Goal: Transaction & Acquisition: Purchase product/service

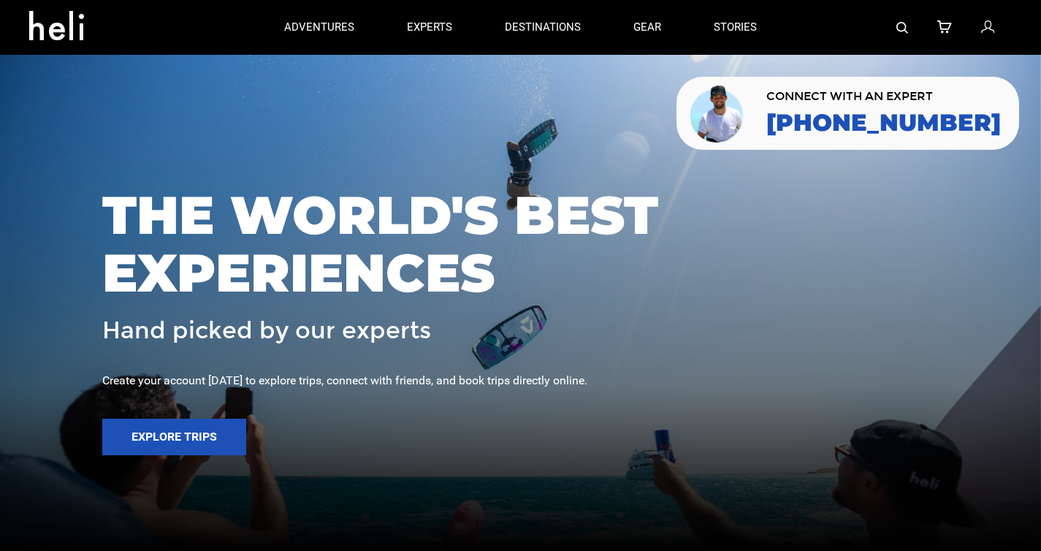
click at [898, 25] on img at bounding box center [902, 28] width 12 height 12
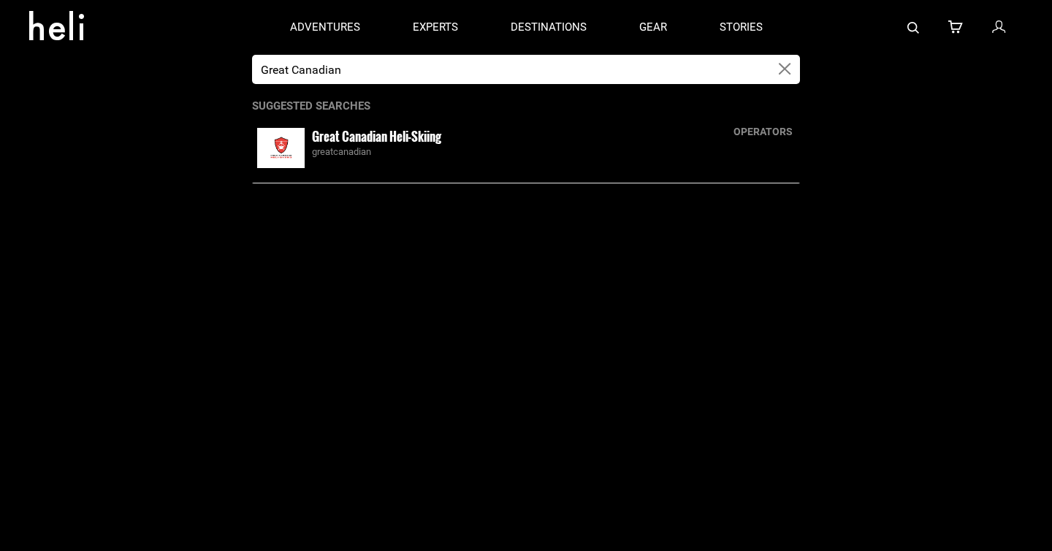
type input "Great Canadian"
click at [386, 144] on small "Great Canadian Heli-Skiing" at bounding box center [376, 136] width 129 height 18
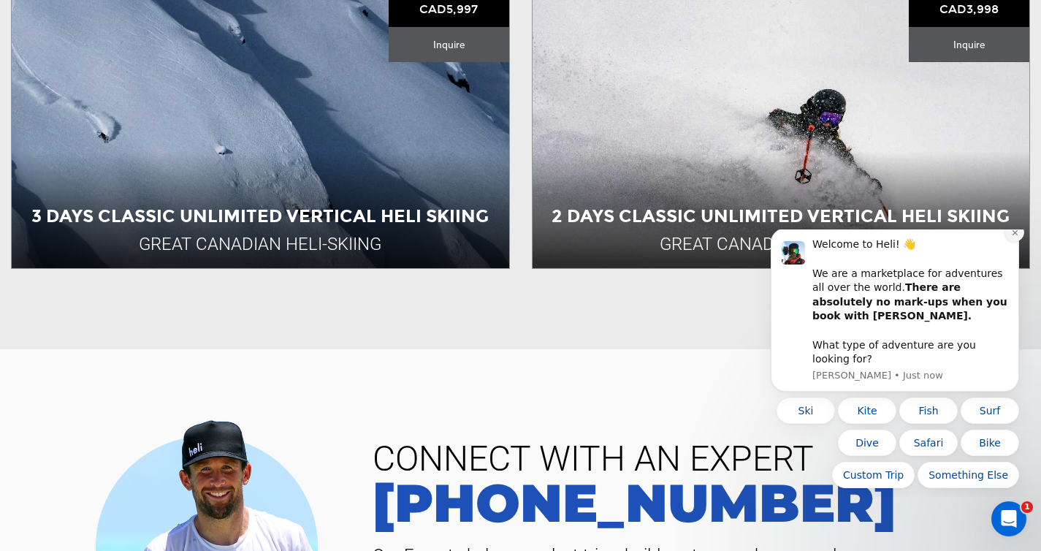
click at [1015, 235] on icon "Dismiss notification" at bounding box center [1014, 232] width 5 height 5
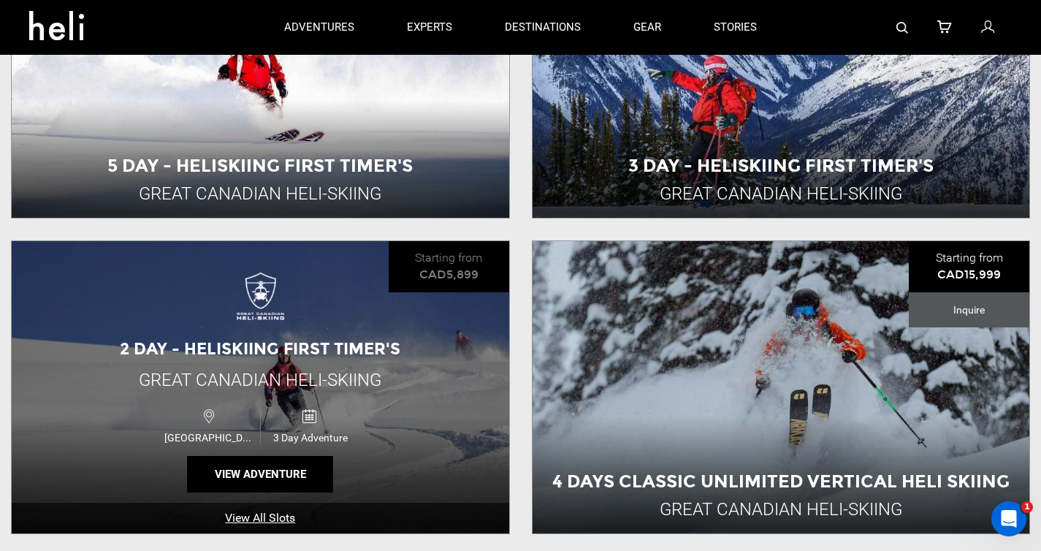
scroll to position [373, 0]
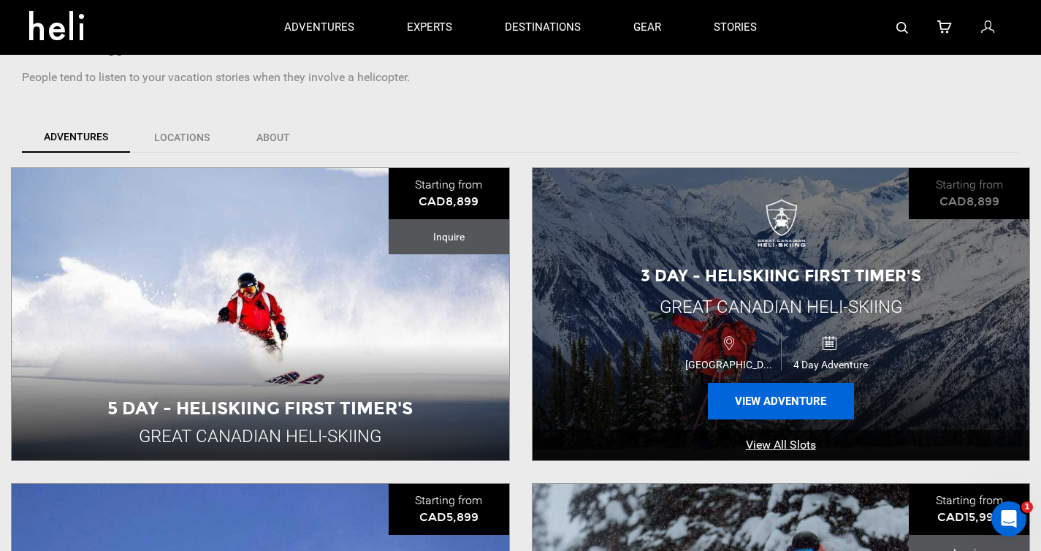
click at [777, 394] on button "View Adventure" at bounding box center [781, 401] width 146 height 37
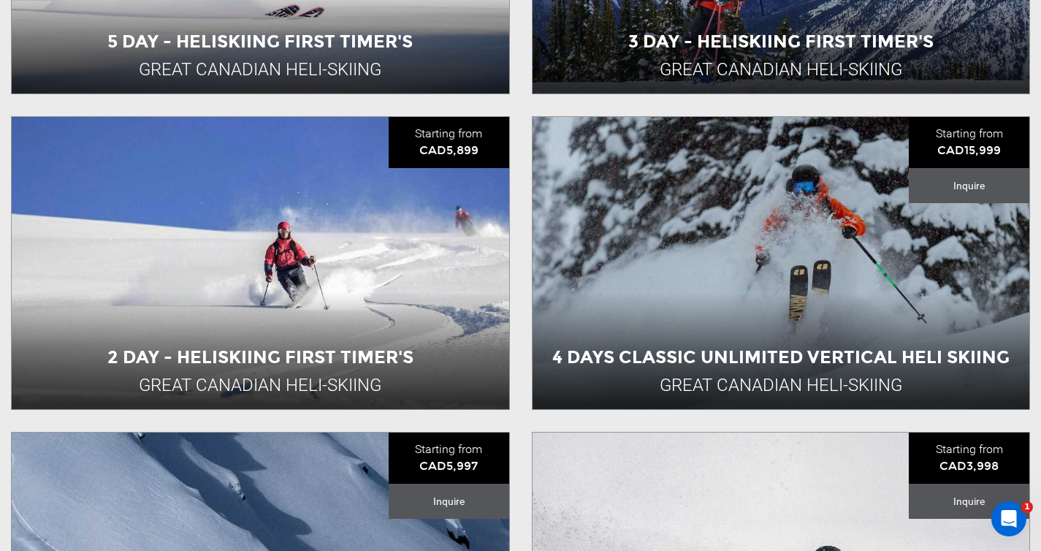
scroll to position [1028, 0]
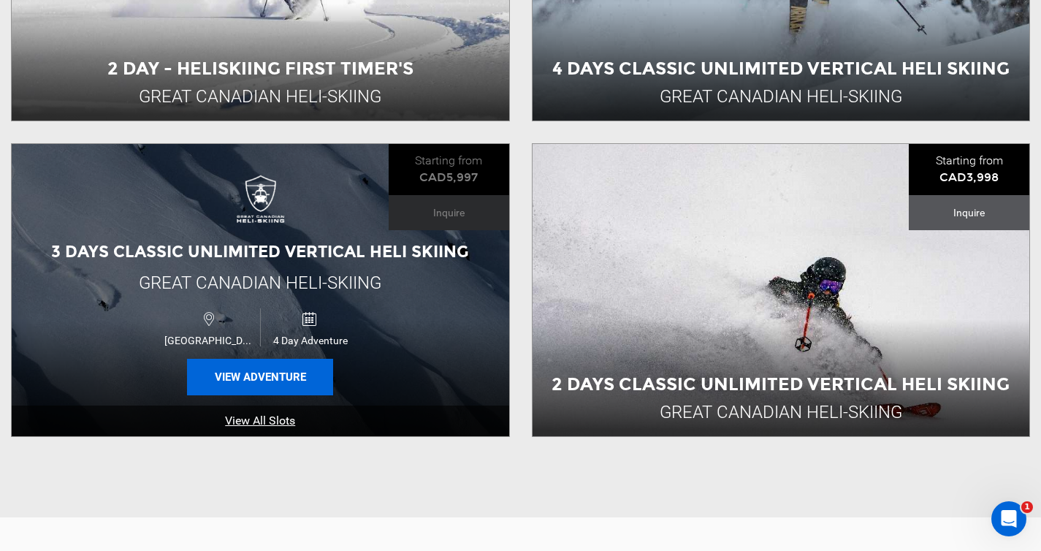
click at [272, 381] on button "View Adventure" at bounding box center [260, 377] width 146 height 37
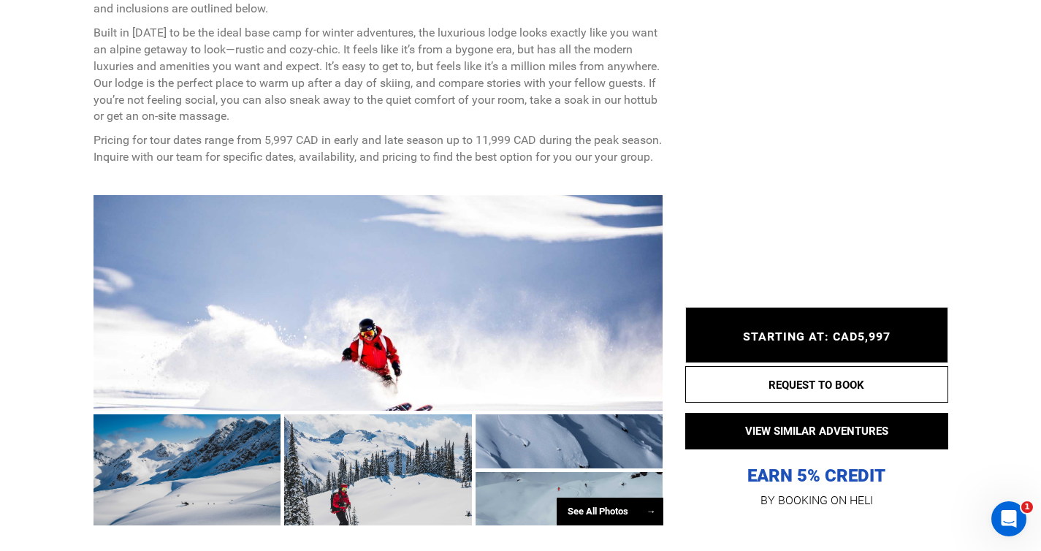
scroll to position [985, 0]
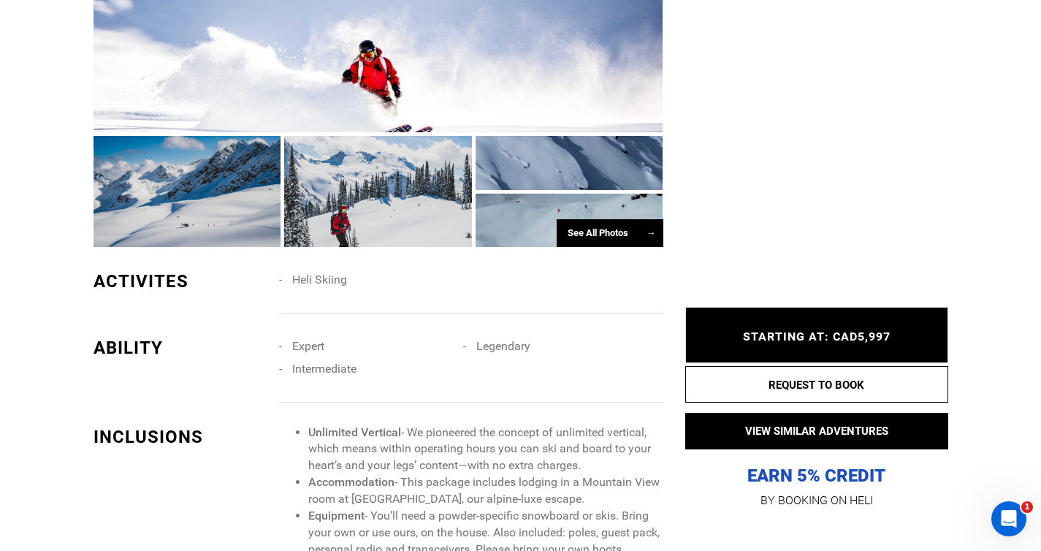
click at [596, 248] on div "See All Photos →" at bounding box center [610, 233] width 107 height 28
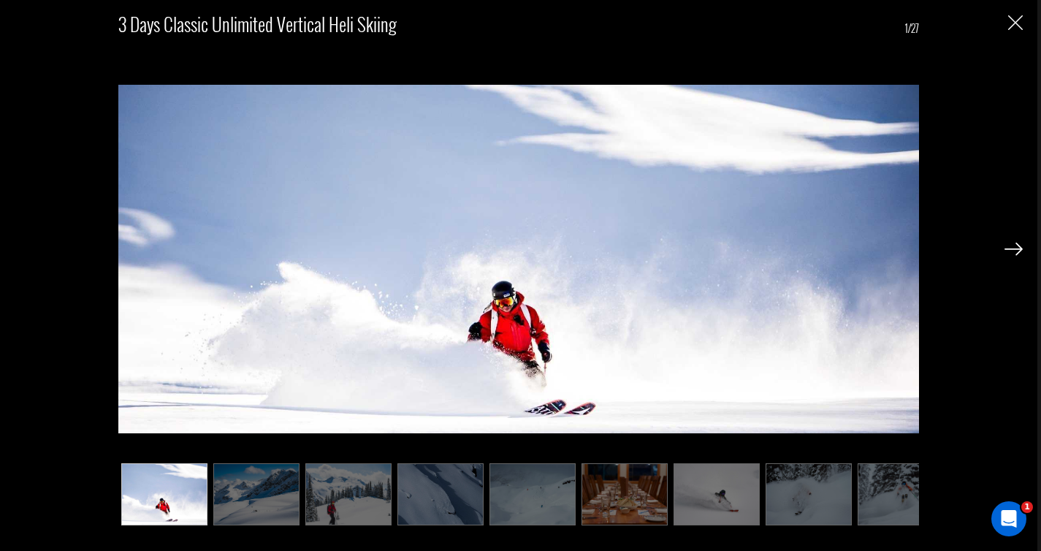
click at [893, 487] on img at bounding box center [901, 494] width 86 height 62
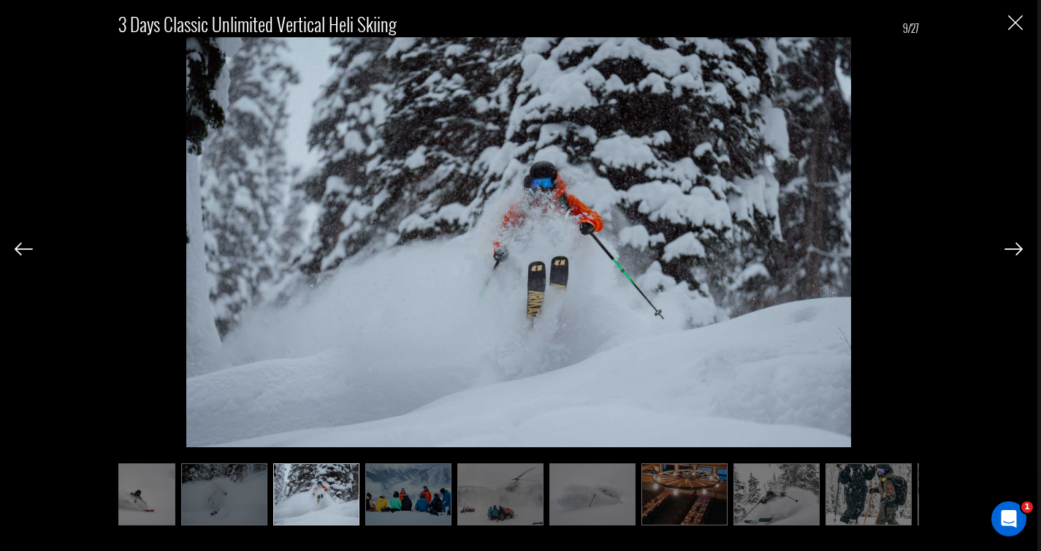
click at [1011, 249] on img at bounding box center [1013, 249] width 18 height 13
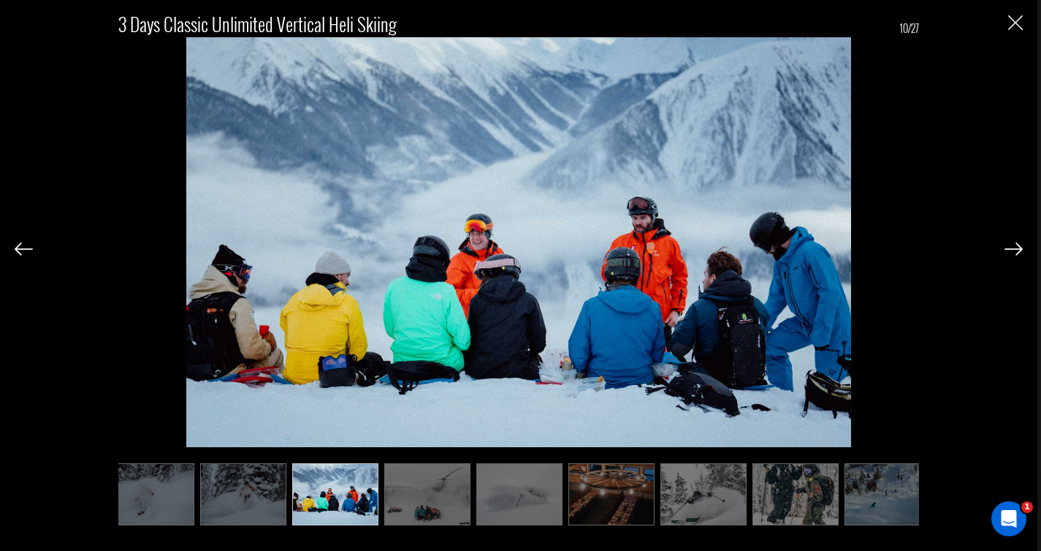
click at [798, 521] on img at bounding box center [795, 494] width 86 height 62
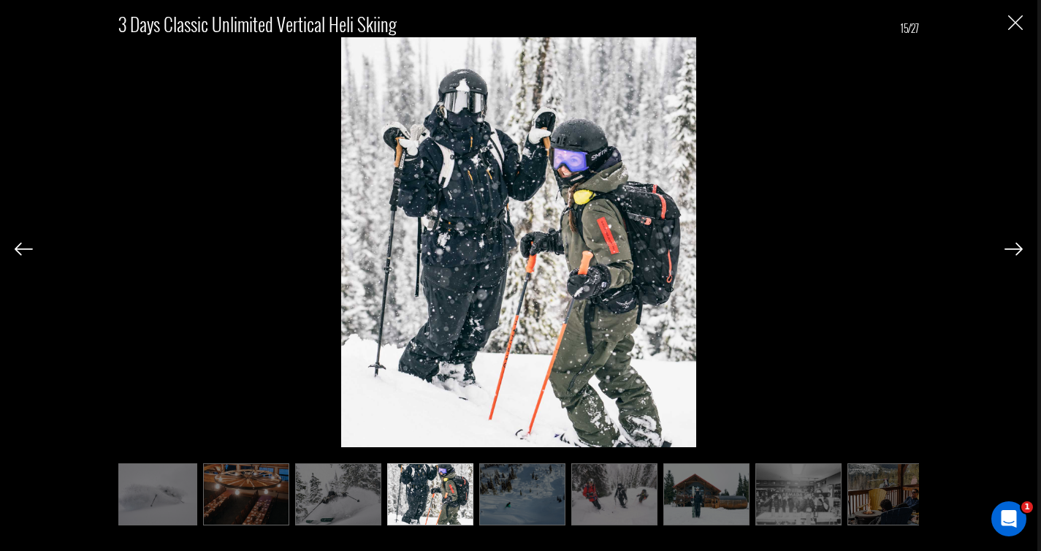
click at [755, 512] on img at bounding box center [798, 494] width 86 height 62
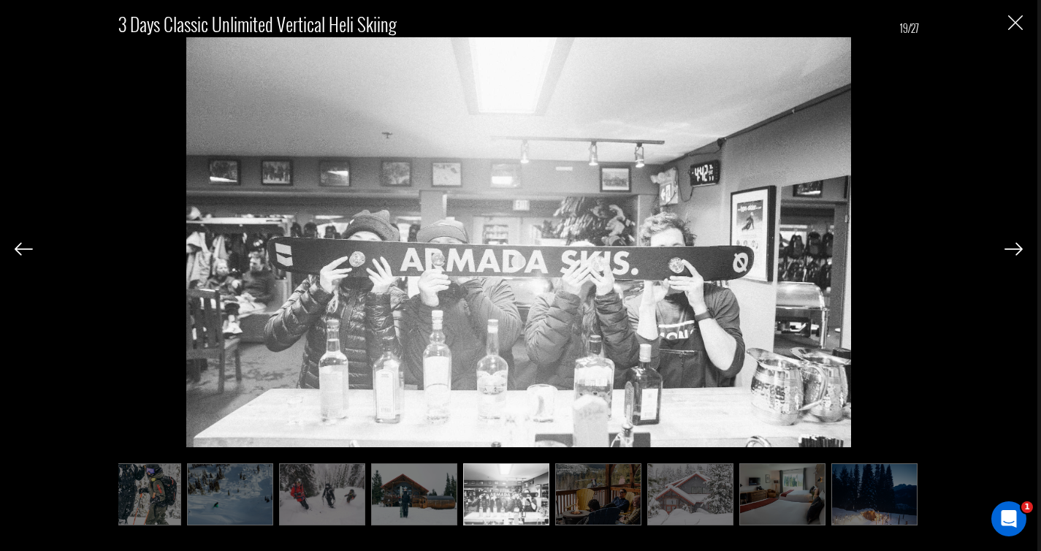
click at [747, 507] on ul at bounding box center [518, 494] width 801 height 62
click at [770, 503] on img at bounding box center [782, 494] width 86 height 62
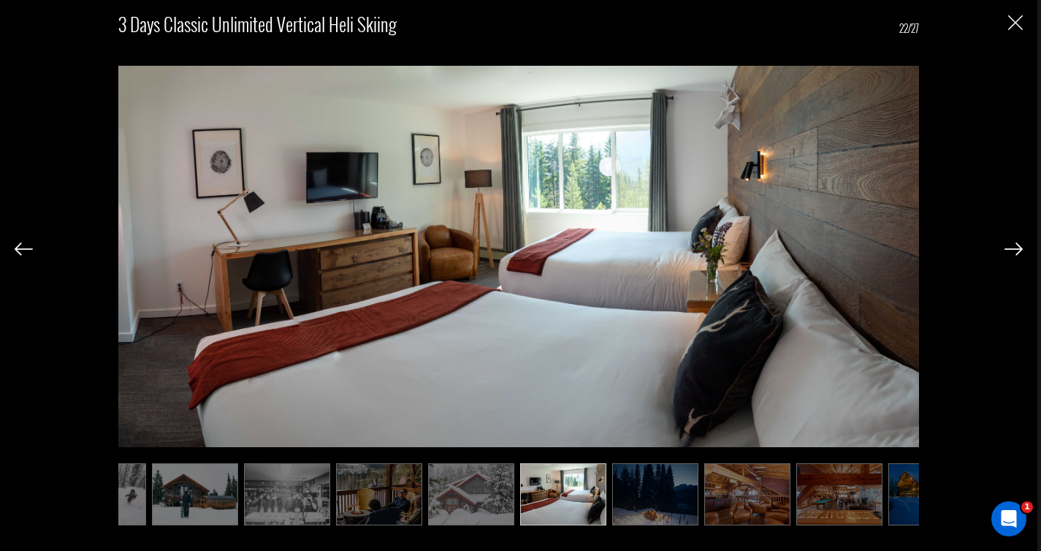
click at [710, 495] on img at bounding box center [747, 494] width 86 height 62
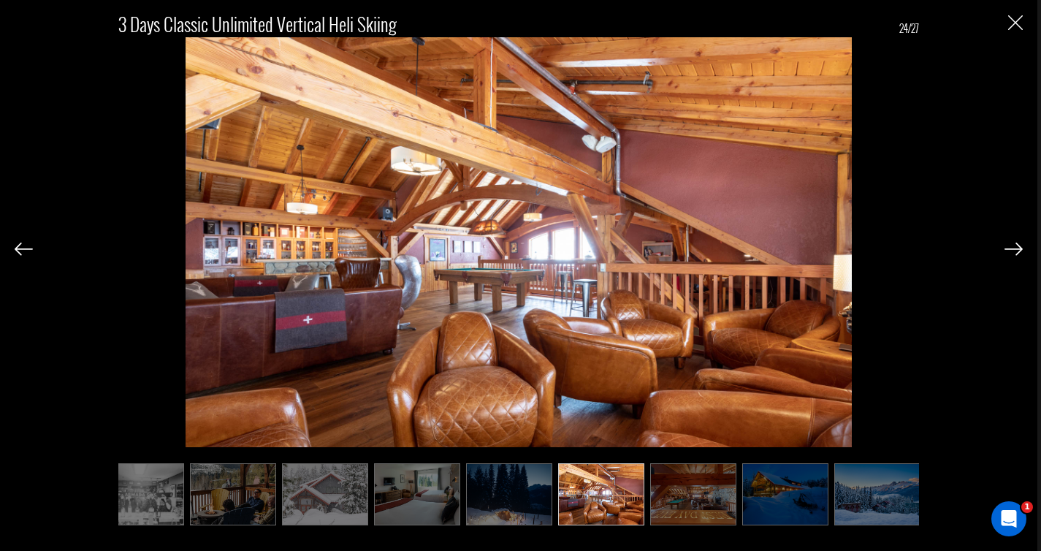
click at [760, 495] on img at bounding box center [785, 494] width 86 height 62
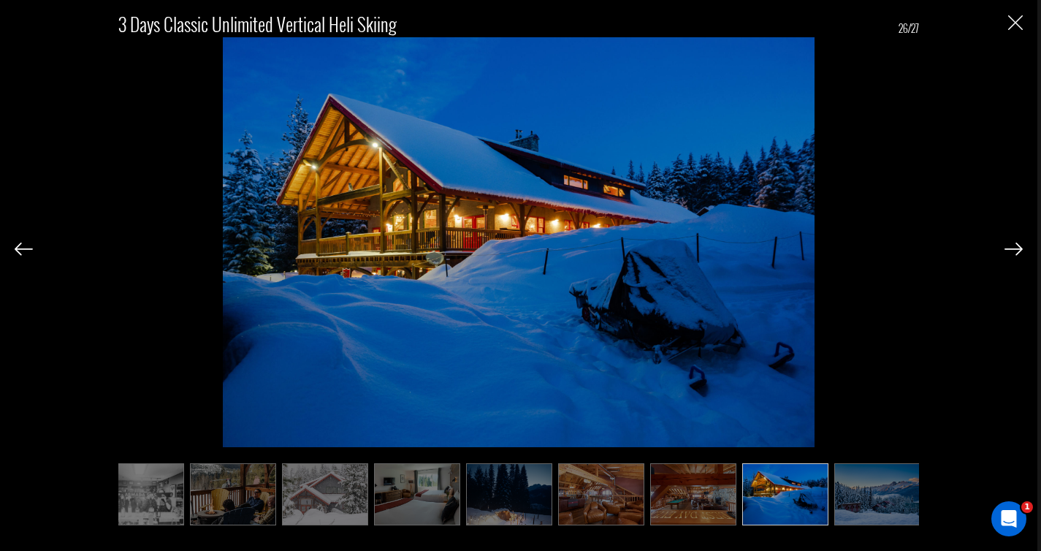
scroll to position [0, 1685]
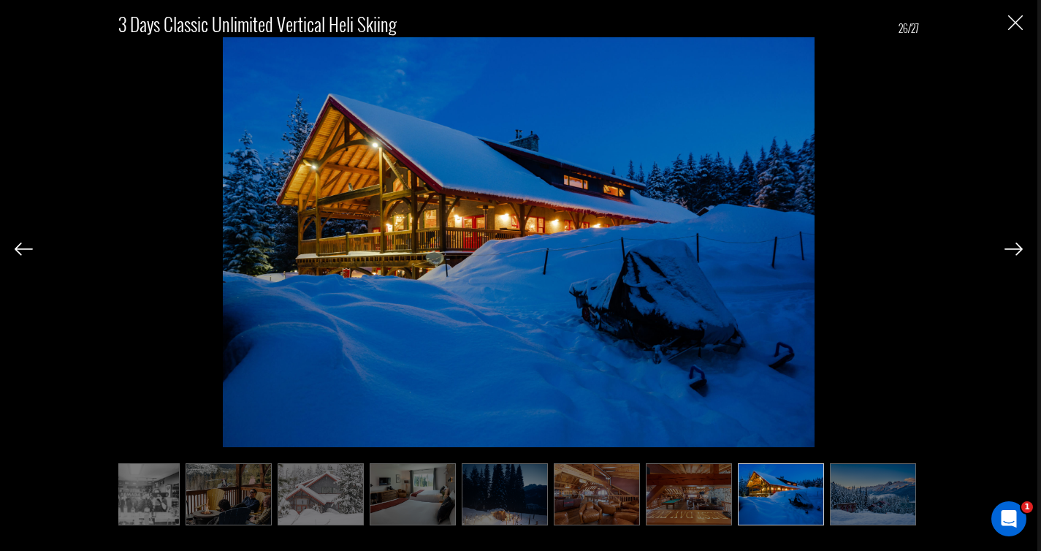
click at [795, 498] on img at bounding box center [781, 494] width 86 height 62
click at [845, 499] on img at bounding box center [873, 494] width 86 height 62
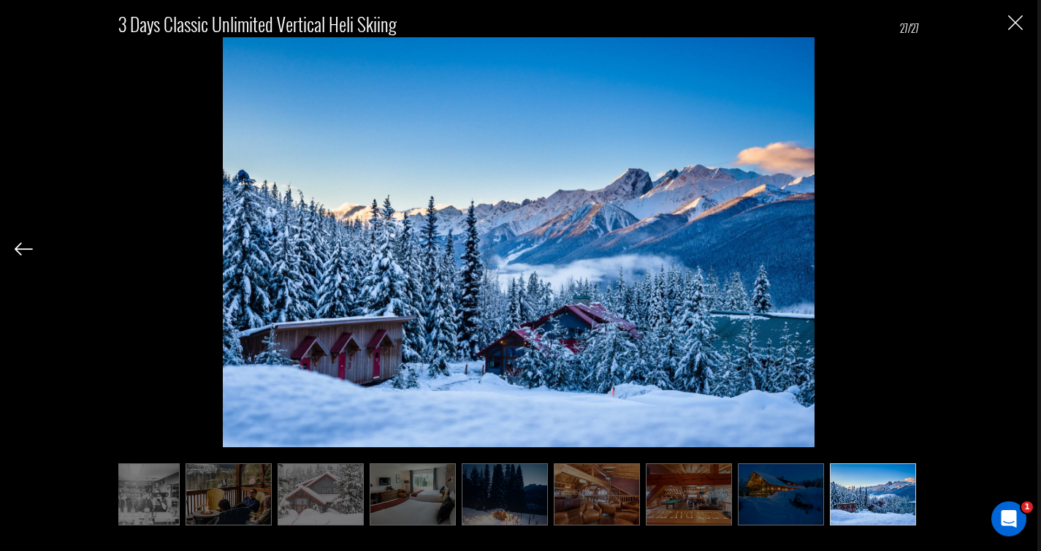
click at [505, 499] on img at bounding box center [505, 494] width 86 height 62
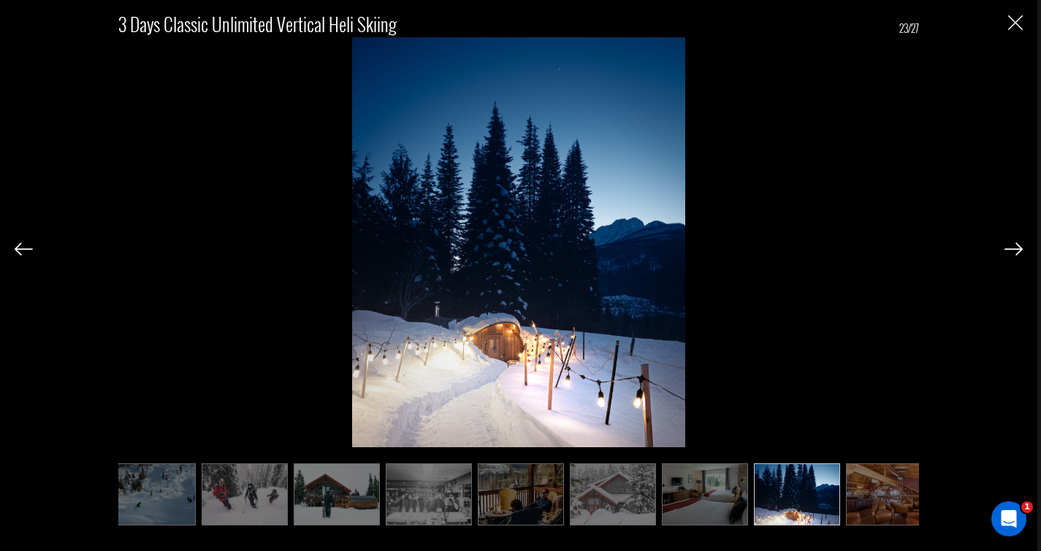
click at [451, 503] on img at bounding box center [429, 494] width 86 height 62
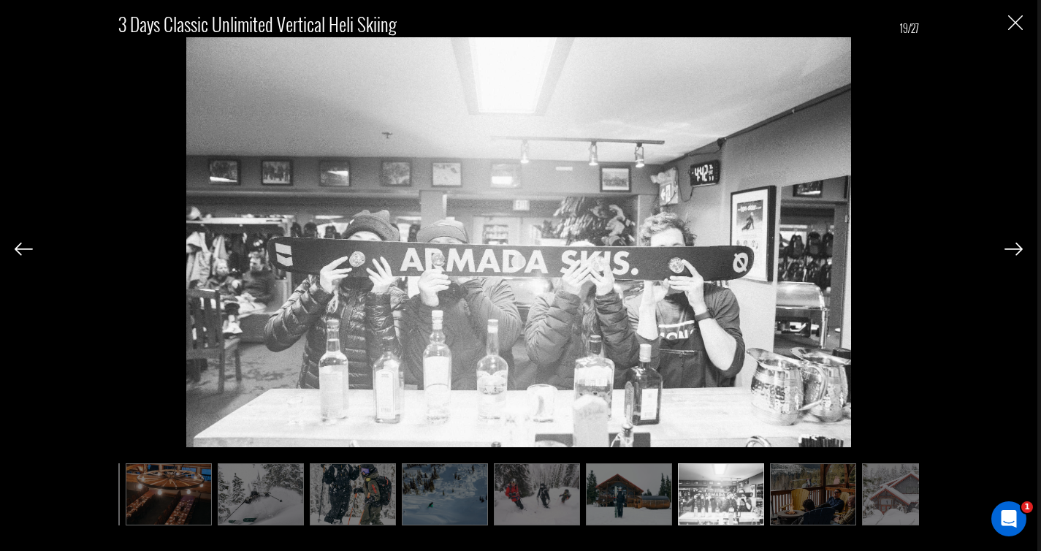
click at [600, 503] on img at bounding box center [629, 494] width 86 height 62
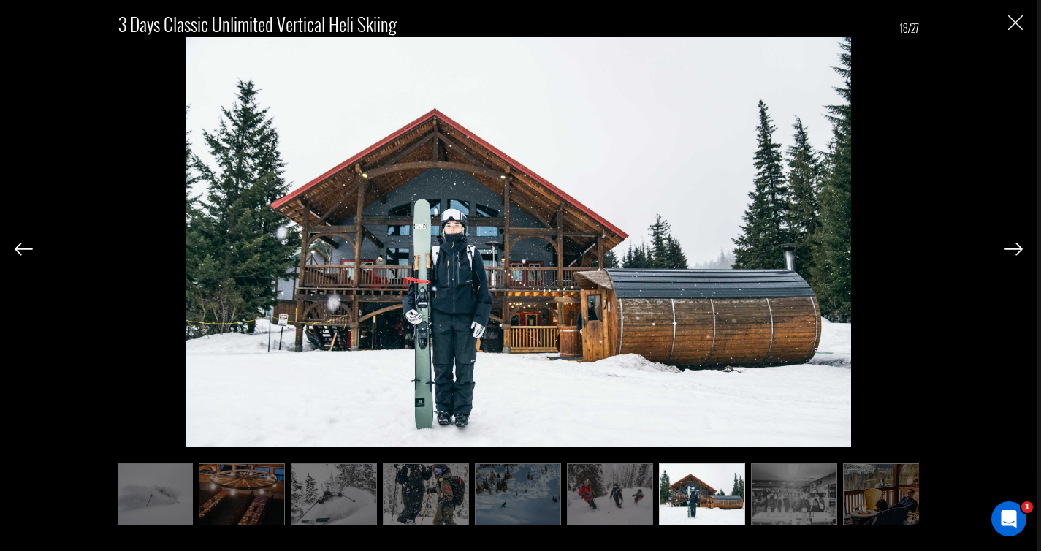
click at [621, 509] on img at bounding box center [610, 494] width 86 height 62
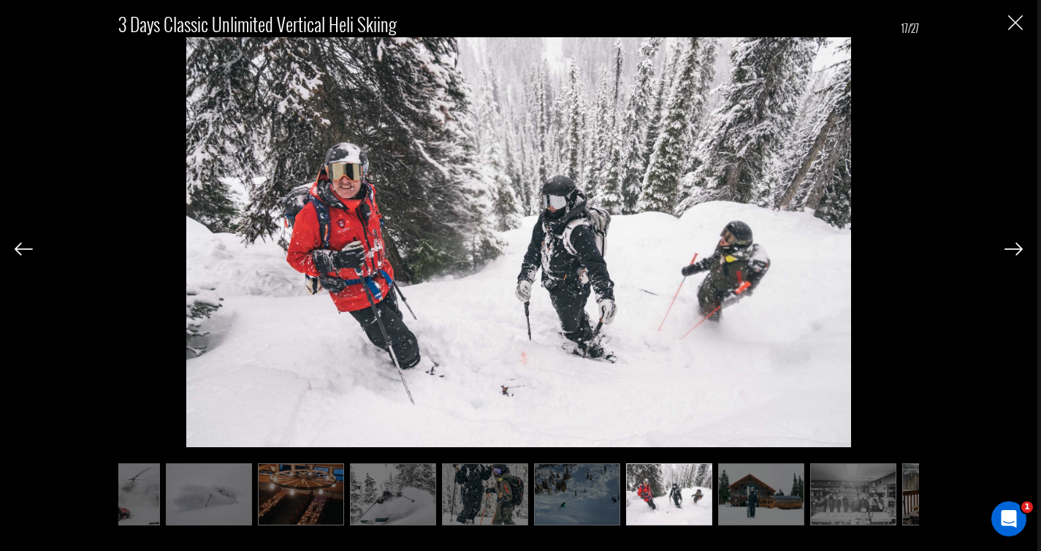
click at [554, 509] on img at bounding box center [577, 494] width 86 height 62
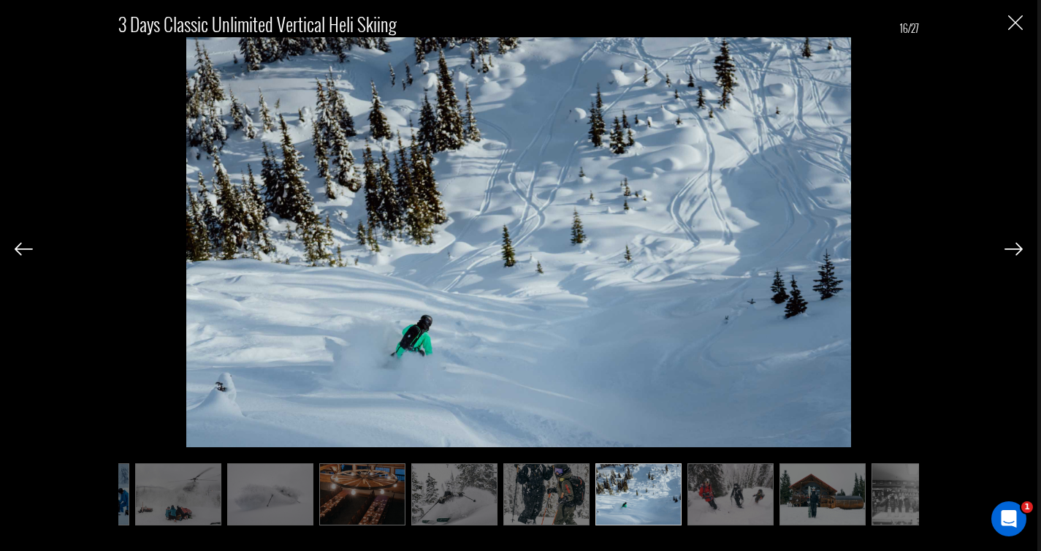
click at [514, 506] on img at bounding box center [546, 494] width 86 height 62
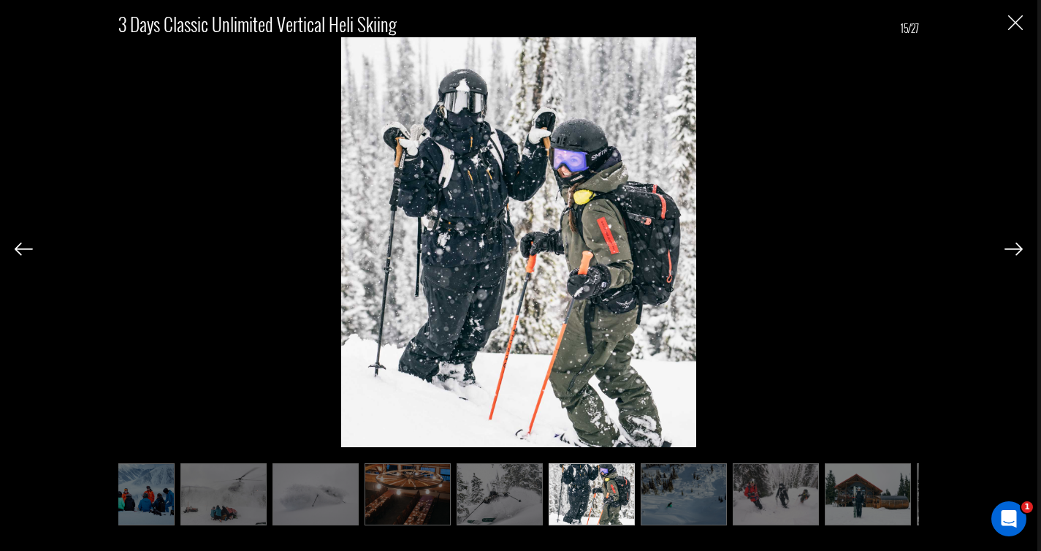
click at [489, 511] on img at bounding box center [500, 494] width 86 height 62
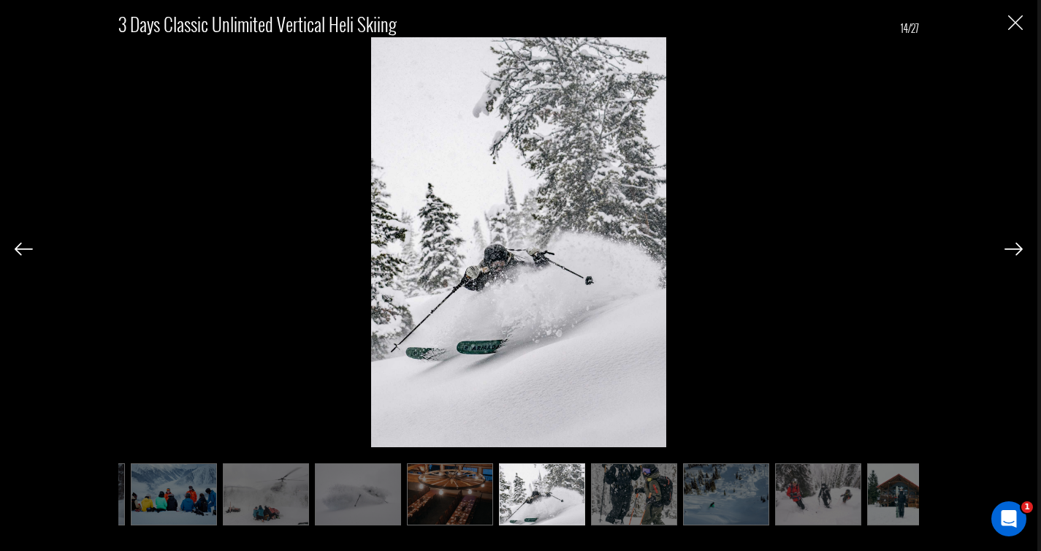
click at [462, 511] on img at bounding box center [450, 494] width 86 height 62
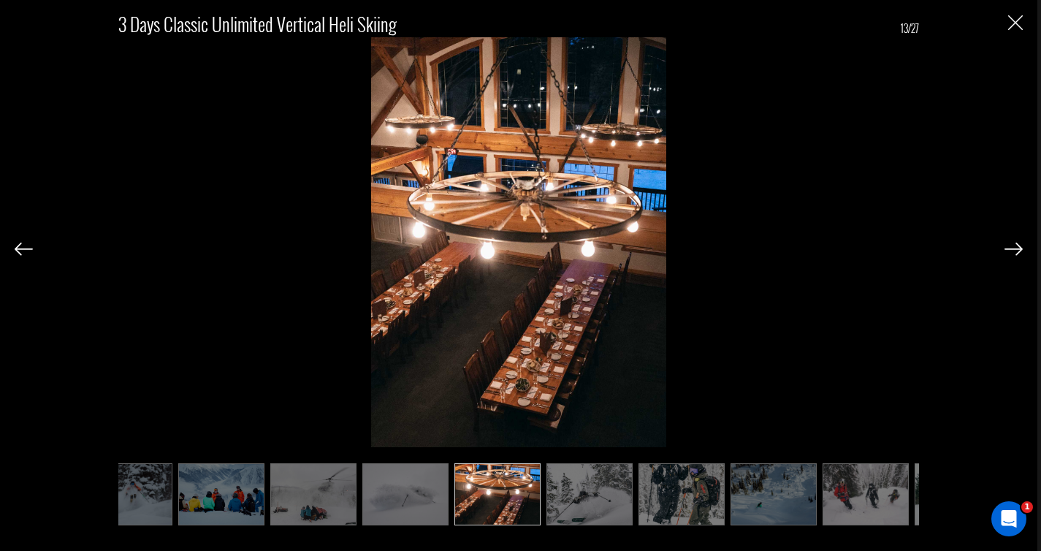
click at [430, 507] on img at bounding box center [405, 494] width 86 height 62
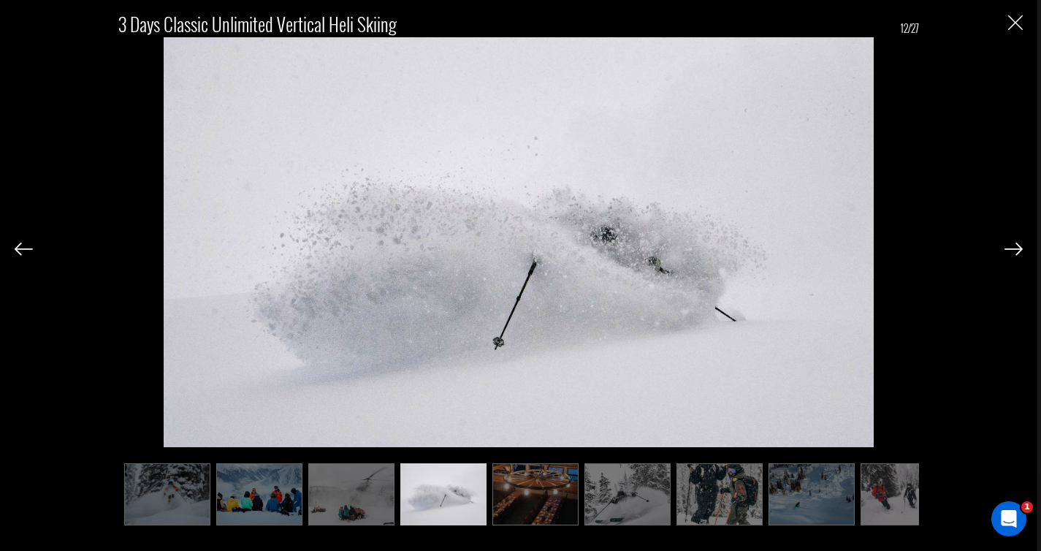
click at [383, 506] on img at bounding box center [351, 494] width 86 height 62
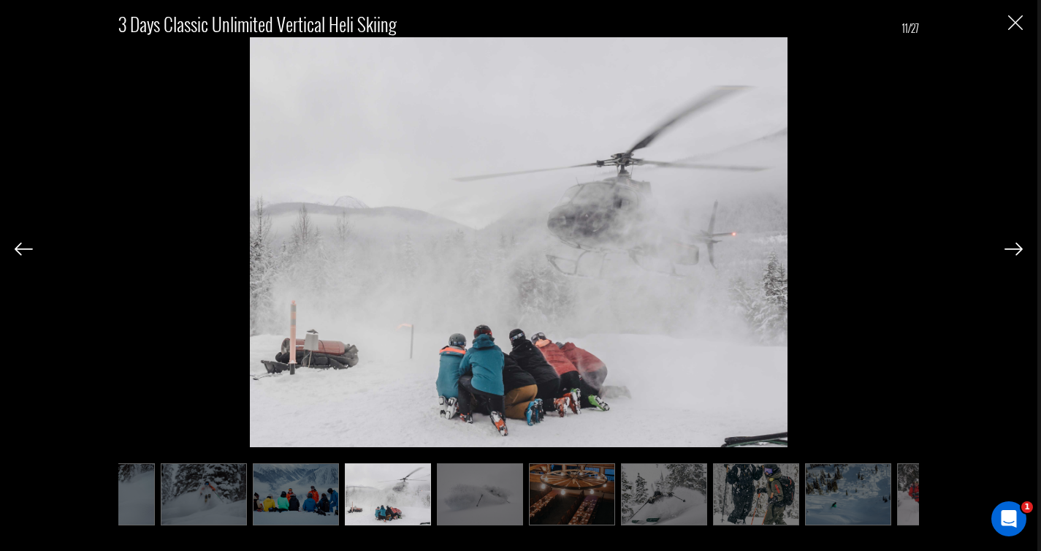
click at [297, 494] on img at bounding box center [296, 494] width 86 height 62
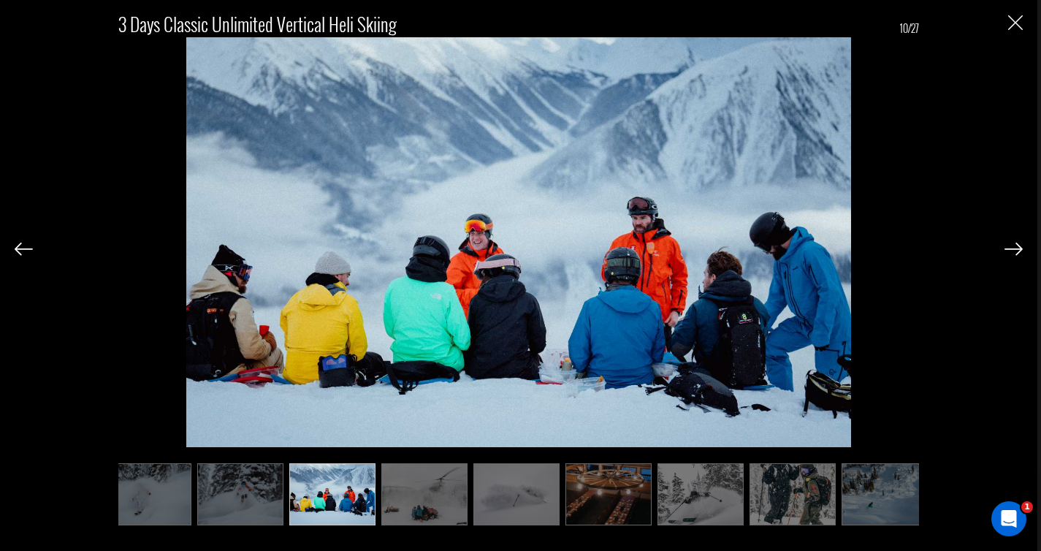
click at [242, 498] on img at bounding box center [240, 494] width 86 height 62
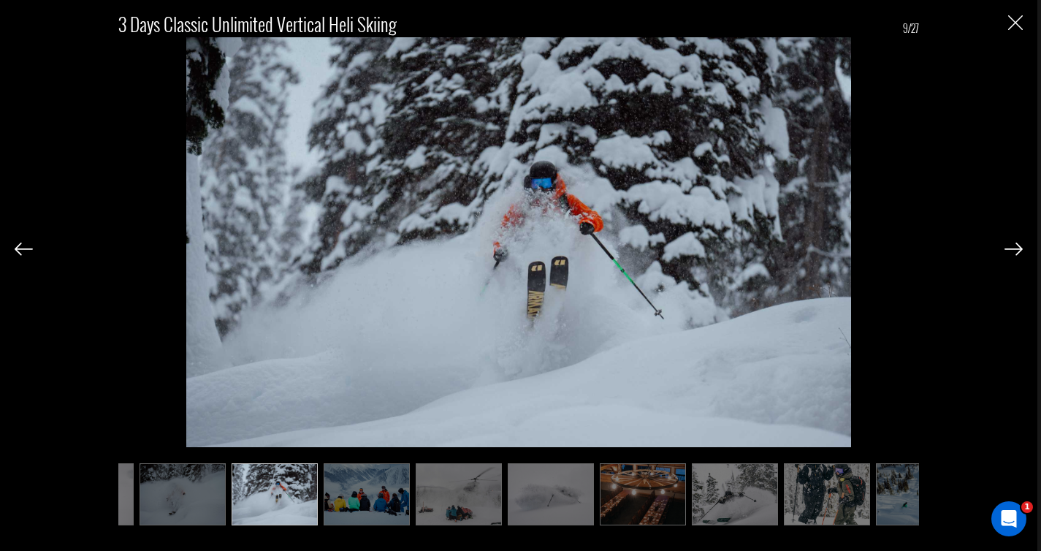
click at [196, 506] on img at bounding box center [183, 494] width 86 height 62
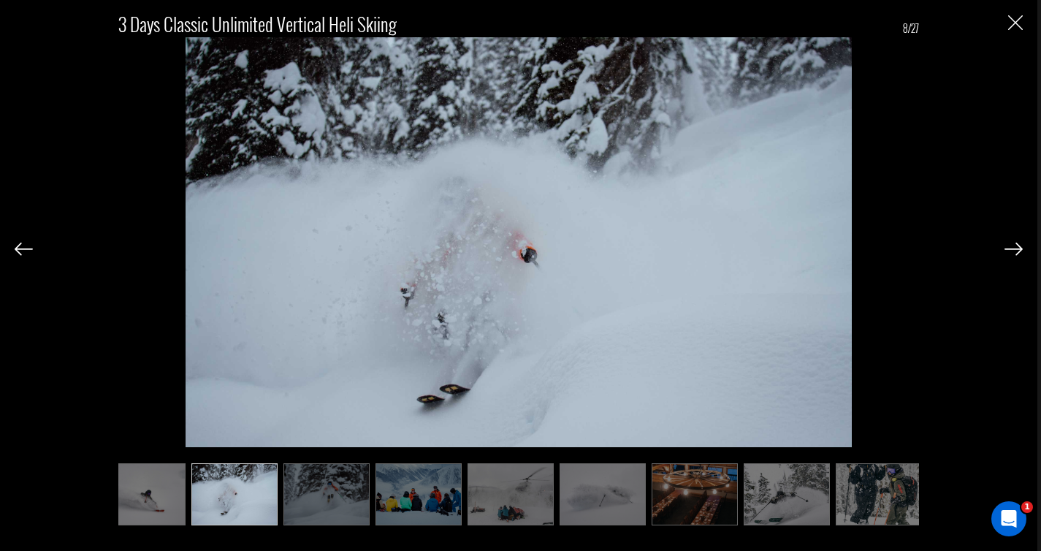
click at [153, 512] on img at bounding box center [142, 494] width 86 height 62
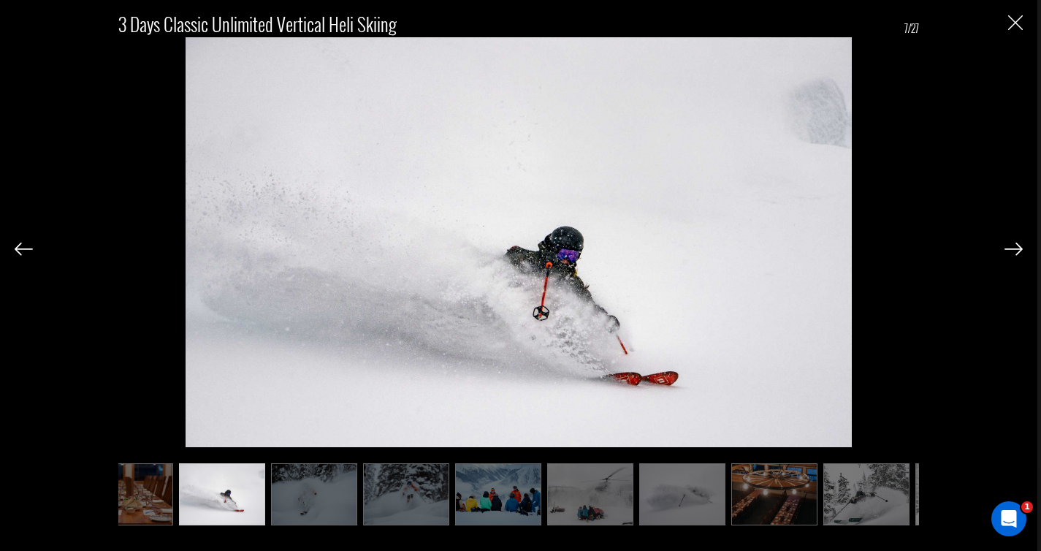
click at [18, 256] on img at bounding box center [24, 249] width 18 height 13
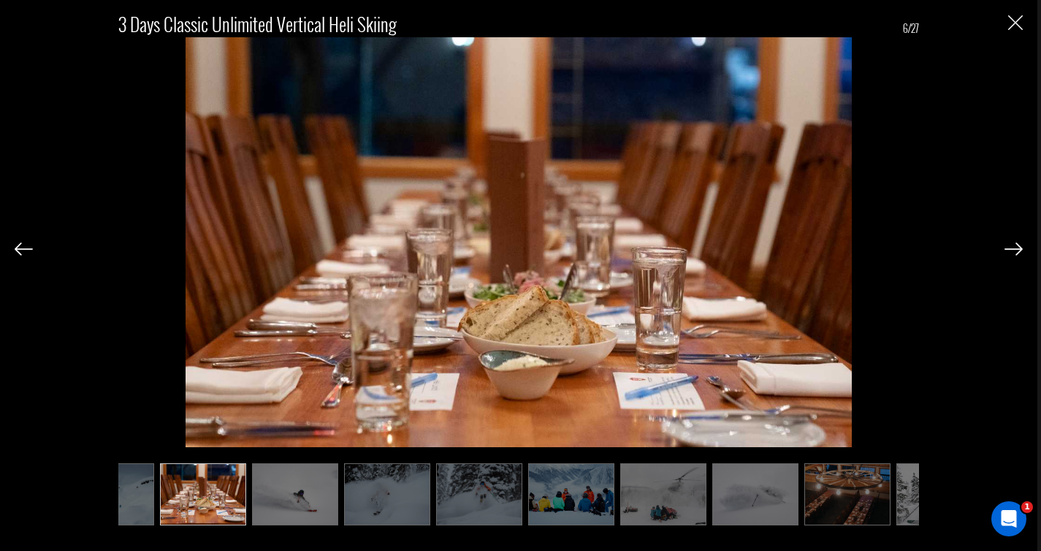
click at [23, 250] on img at bounding box center [24, 249] width 18 height 13
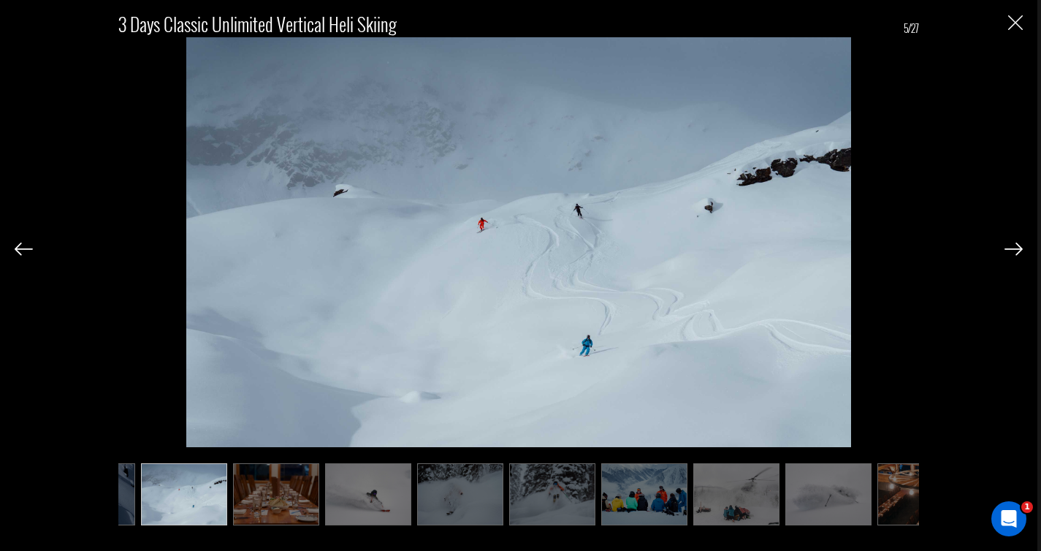
click at [23, 250] on img at bounding box center [24, 249] width 18 height 13
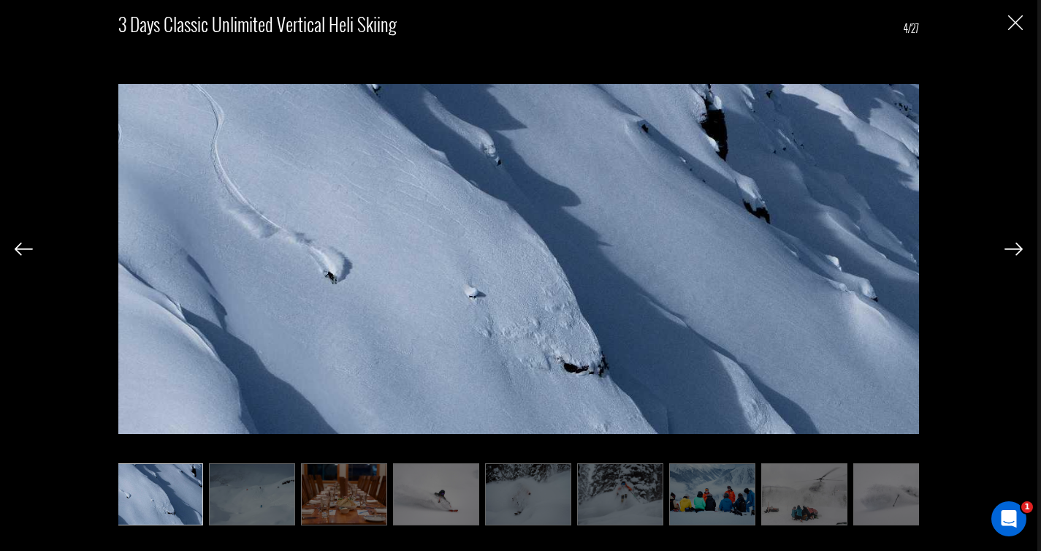
click at [23, 250] on img at bounding box center [24, 249] width 18 height 13
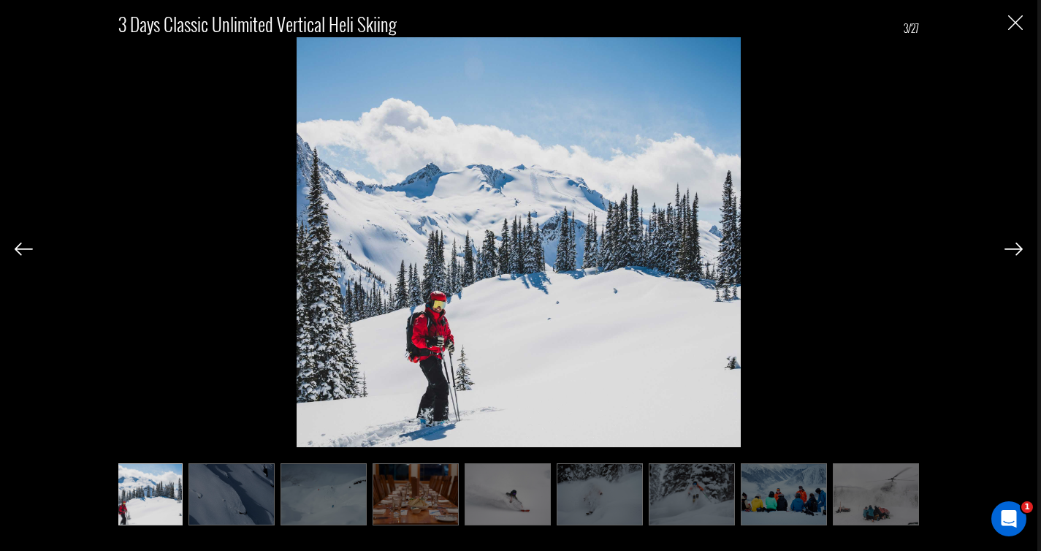
click at [23, 250] on img at bounding box center [24, 249] width 18 height 13
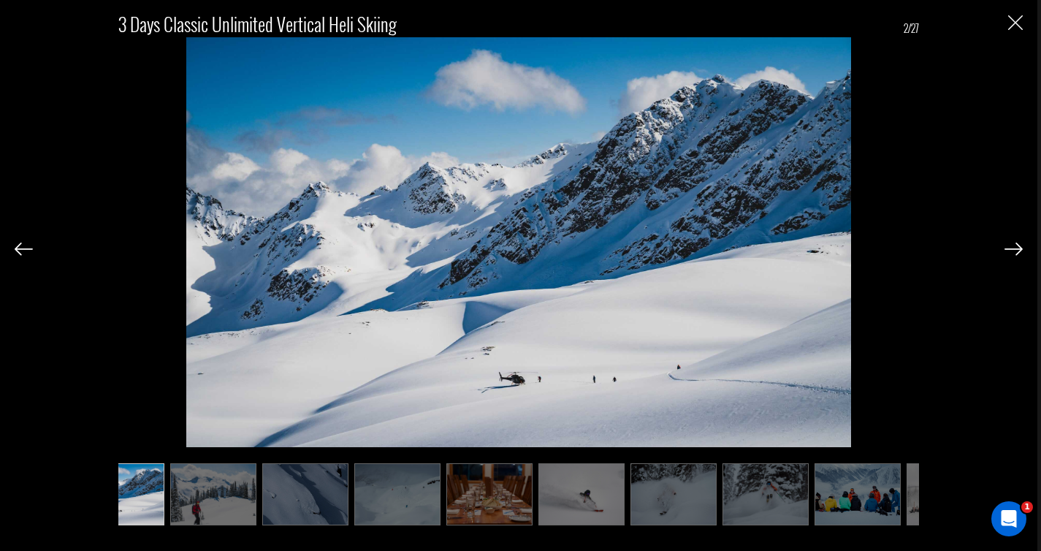
click at [23, 250] on img at bounding box center [24, 249] width 18 height 13
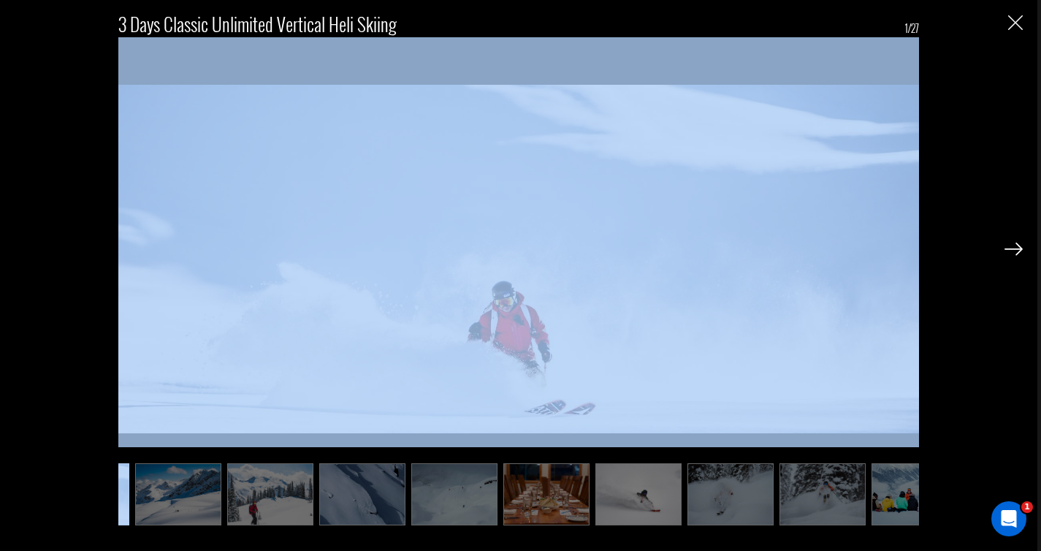
click at [23, 250] on div "3 Days Classic Unlimited Vertical Heli Skiing 1/27" at bounding box center [519, 261] width 1008 height 523
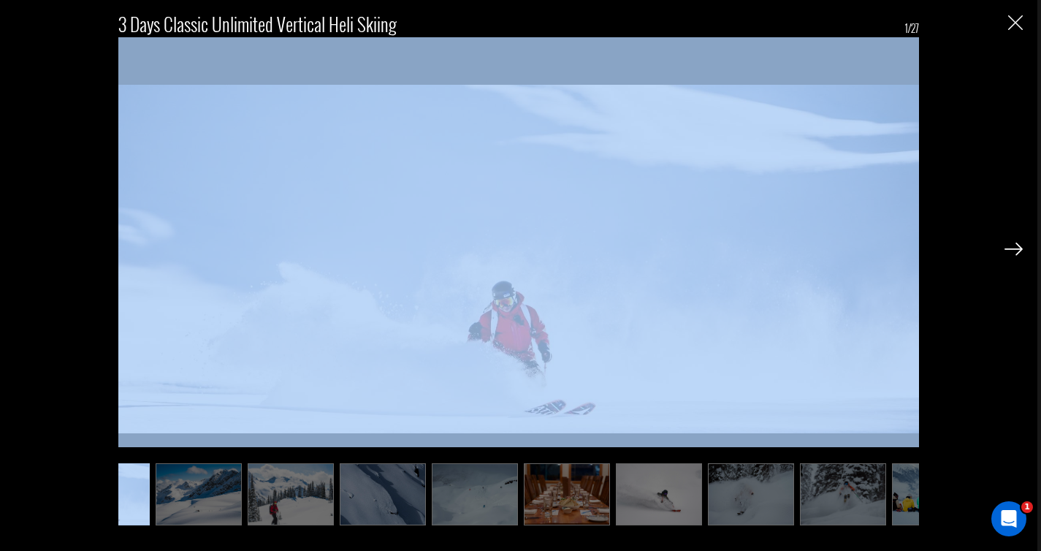
scroll to position [0, 58]
click at [456, 275] on img at bounding box center [518, 258] width 801 height 443
click at [1009, 17] on img "Close" at bounding box center [1015, 22] width 15 height 15
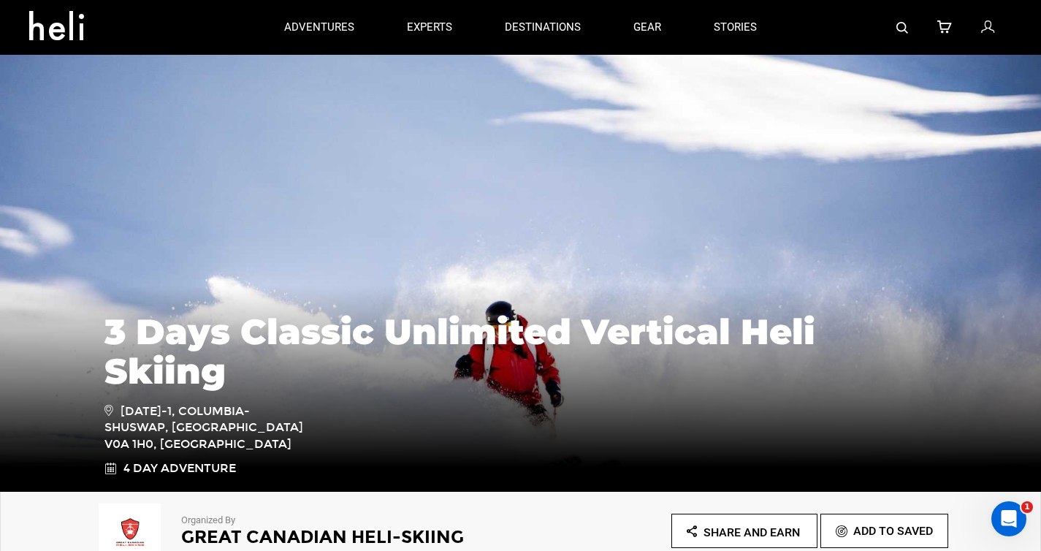
scroll to position [129, 0]
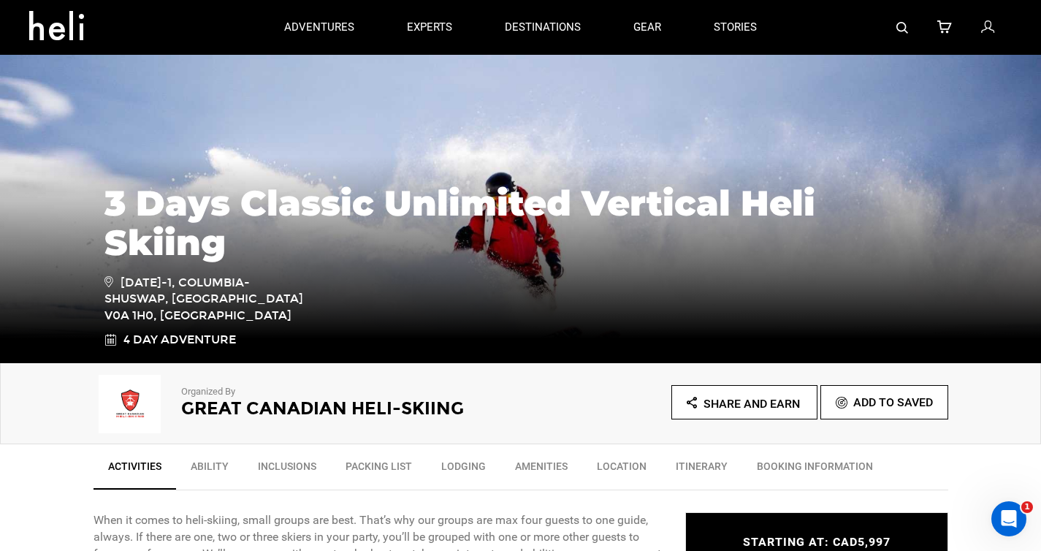
click at [733, 408] on span "Share and Earn" at bounding box center [751, 404] width 96 height 14
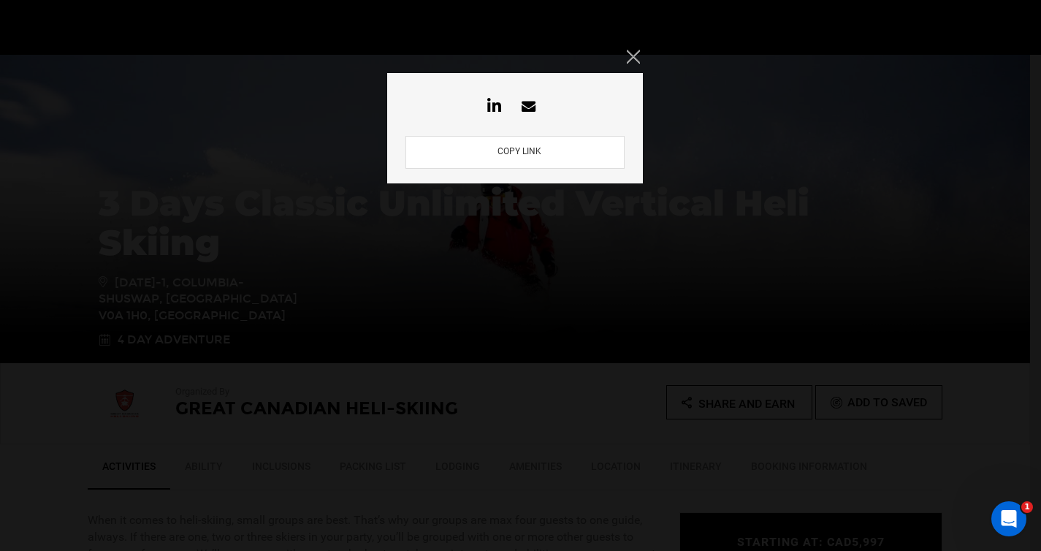
click at [526, 150] on button "COPY LINK" at bounding box center [519, 152] width 53 height 14
click at [508, 153] on button "COPY LINK" at bounding box center [519, 152] width 53 height 14
click at [560, 126] on div "COPY LINK" at bounding box center [515, 128] width 256 height 110
click at [633, 56] on icon "Close" at bounding box center [633, 56] width 13 height 13
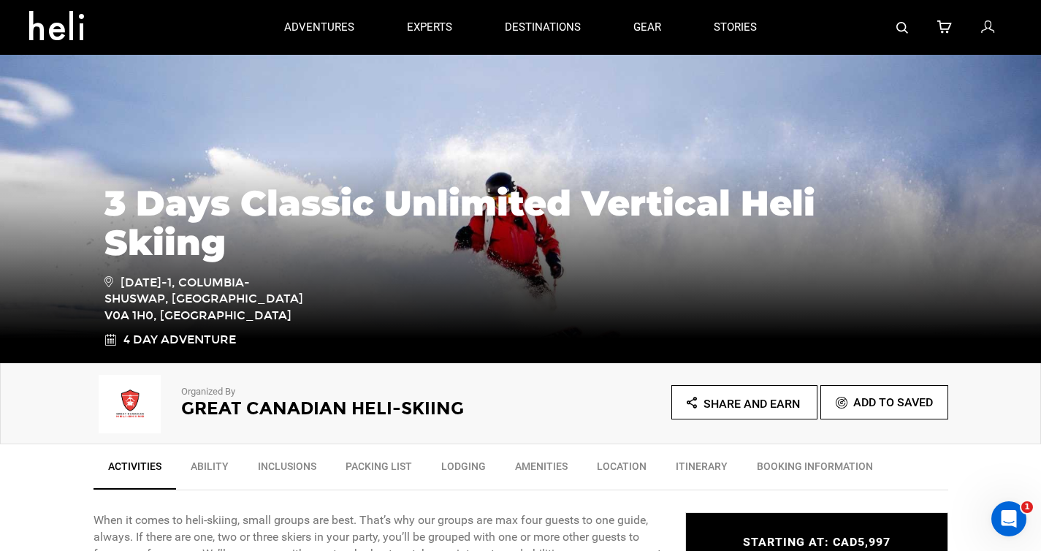
click at [709, 396] on icon "Share and Earn" at bounding box center [743, 403] width 113 height 18
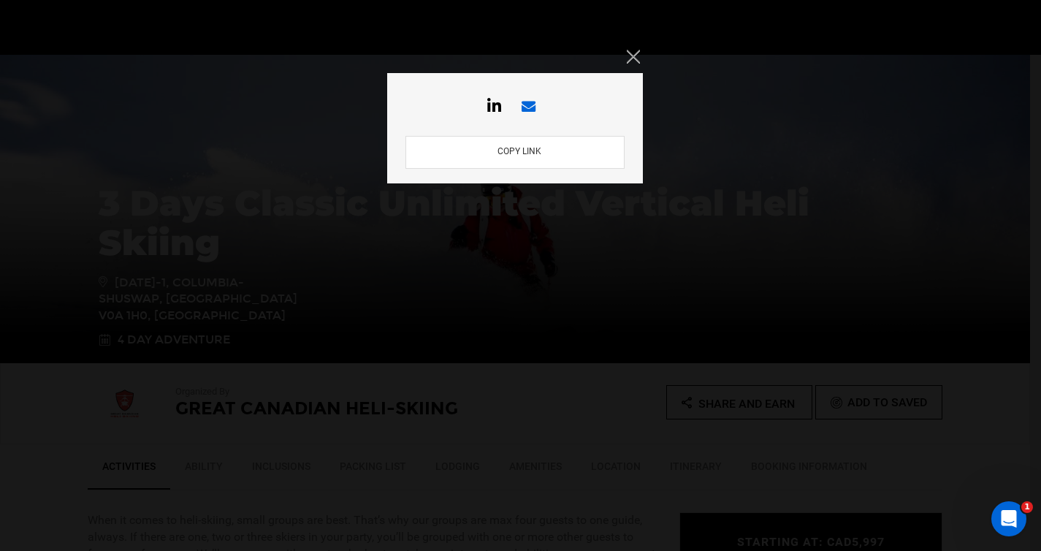
click at [532, 102] on icon at bounding box center [528, 106] width 28 height 14
type textarea "When it comes to heli-skiing, small groups are best. That’s why our groups are …"
type input "[URL][DOMAIN_NAME]"
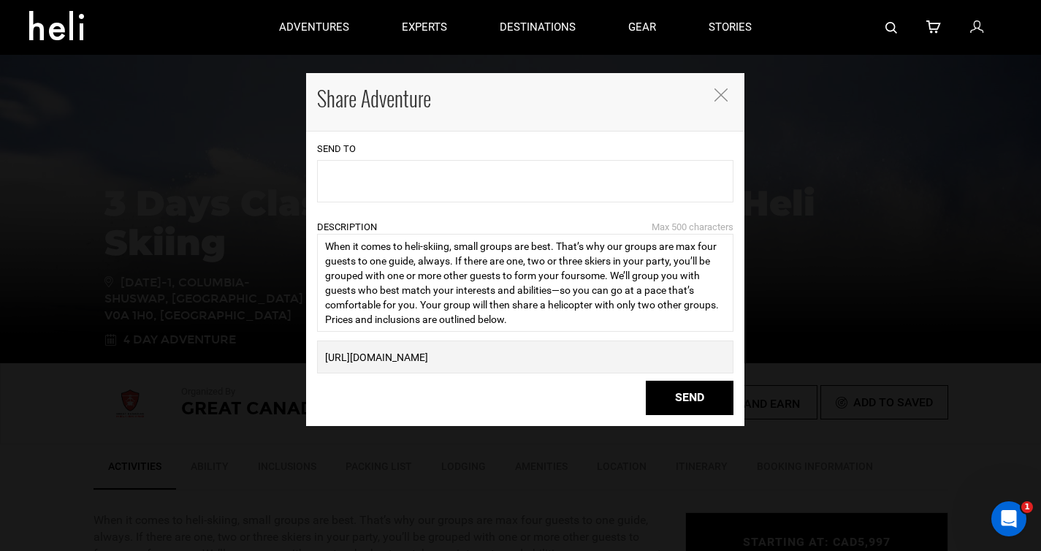
scroll to position [0, 0]
click at [716, 95] on icon "Close" at bounding box center [720, 94] width 13 height 13
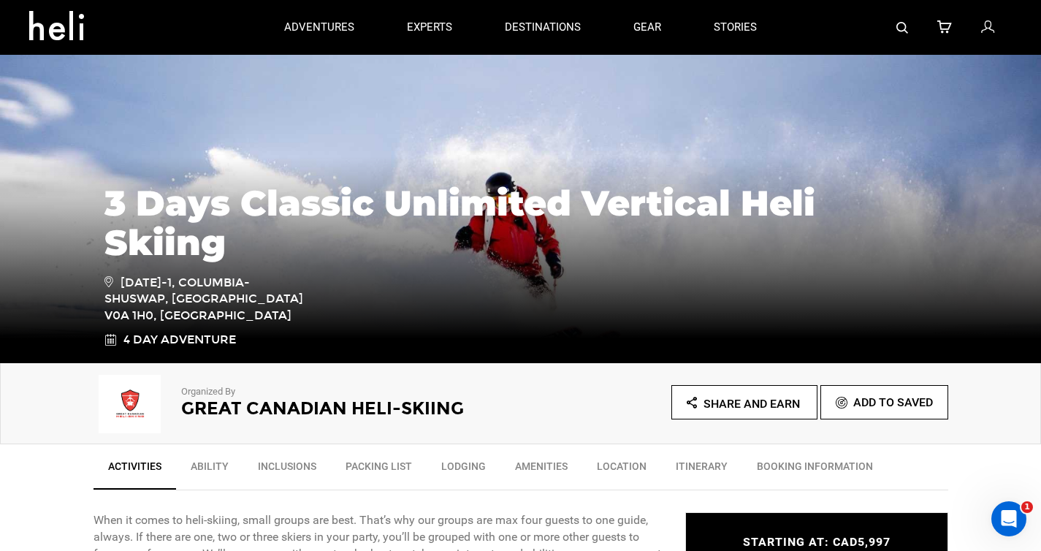
click at [997, 16] on div at bounding box center [897, 27] width 229 height 55
click at [989, 27] on icon at bounding box center [987, 27] width 13 height 19
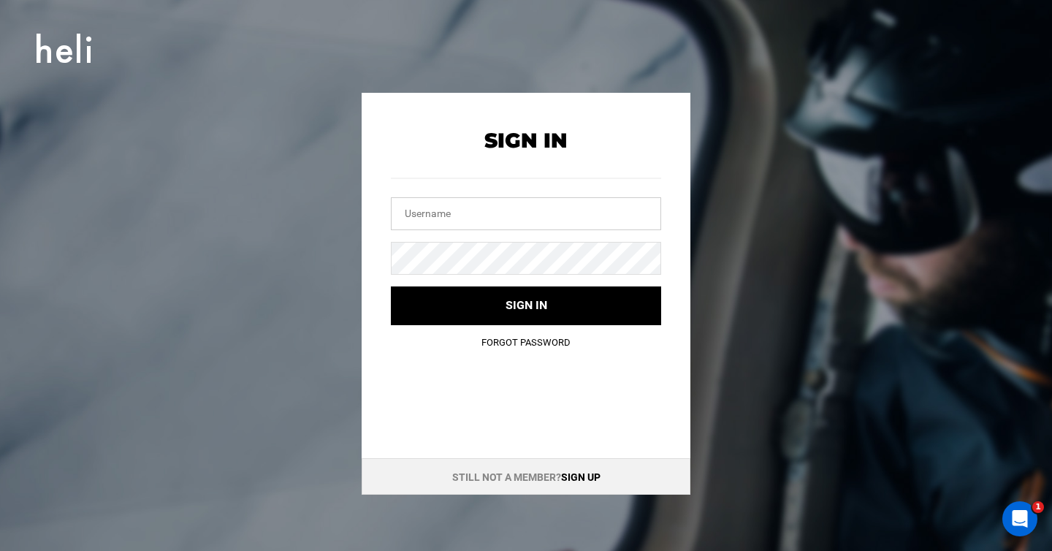
click at [446, 225] on input "text" at bounding box center [526, 213] width 270 height 33
type input "[PERSON_NAME][EMAIL_ADDRESS][DOMAIN_NAME]"
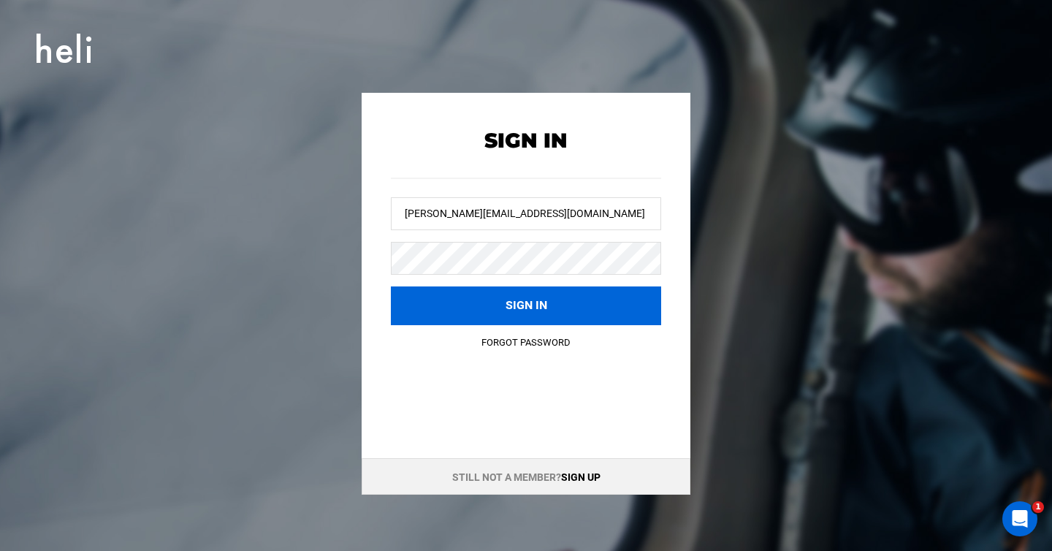
click at [426, 317] on button "Sign in" at bounding box center [526, 305] width 270 height 39
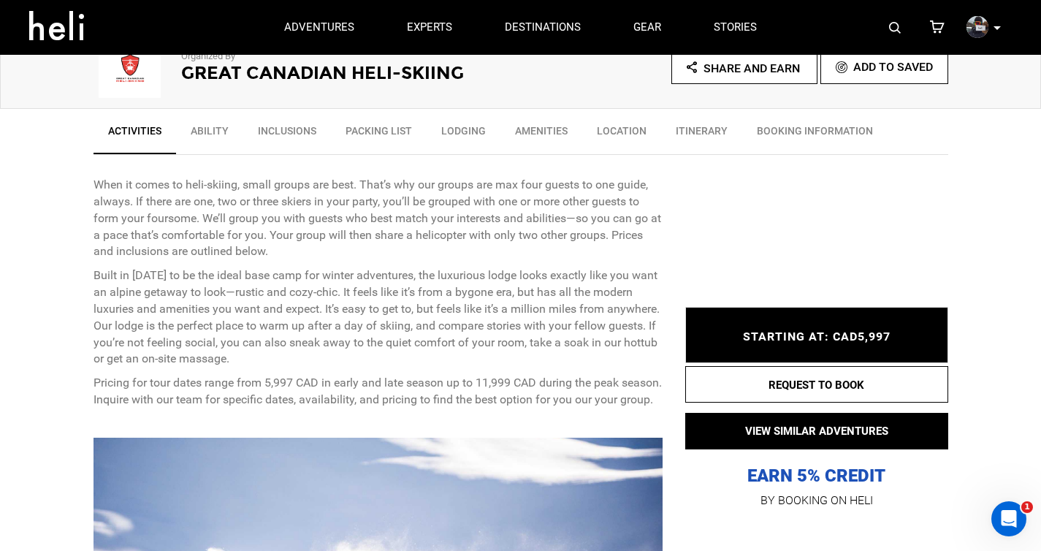
scroll to position [381, 0]
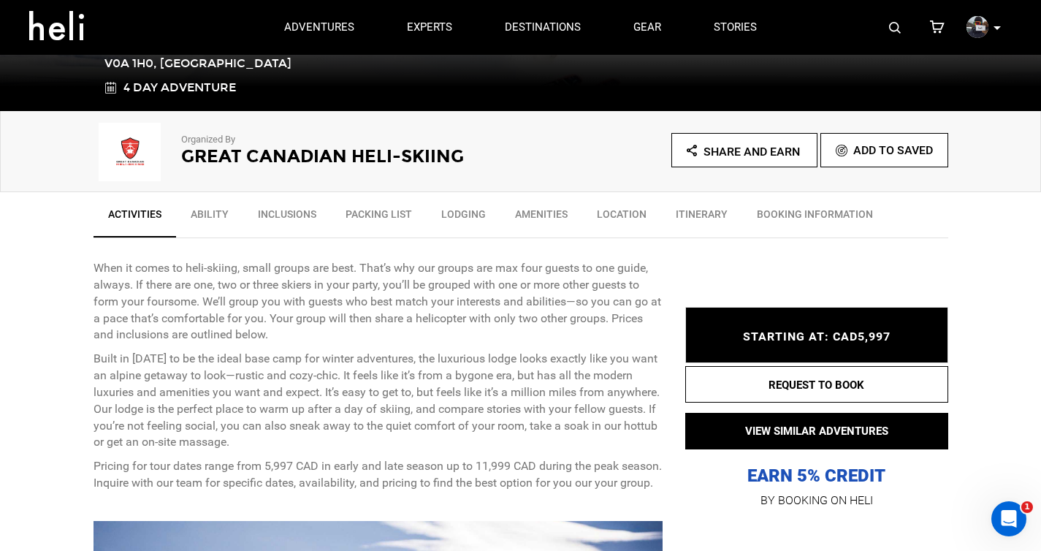
click at [720, 148] on span "Share and Earn" at bounding box center [751, 152] width 96 height 14
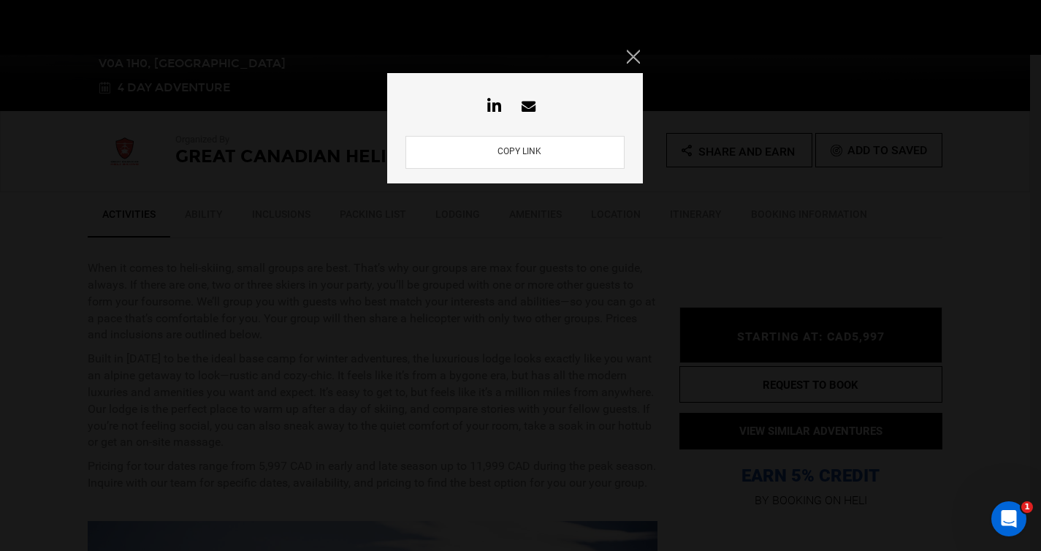
click at [523, 155] on button "COPY LINK" at bounding box center [519, 152] width 53 height 14
click at [638, 56] on icon "Close" at bounding box center [633, 56] width 13 height 13
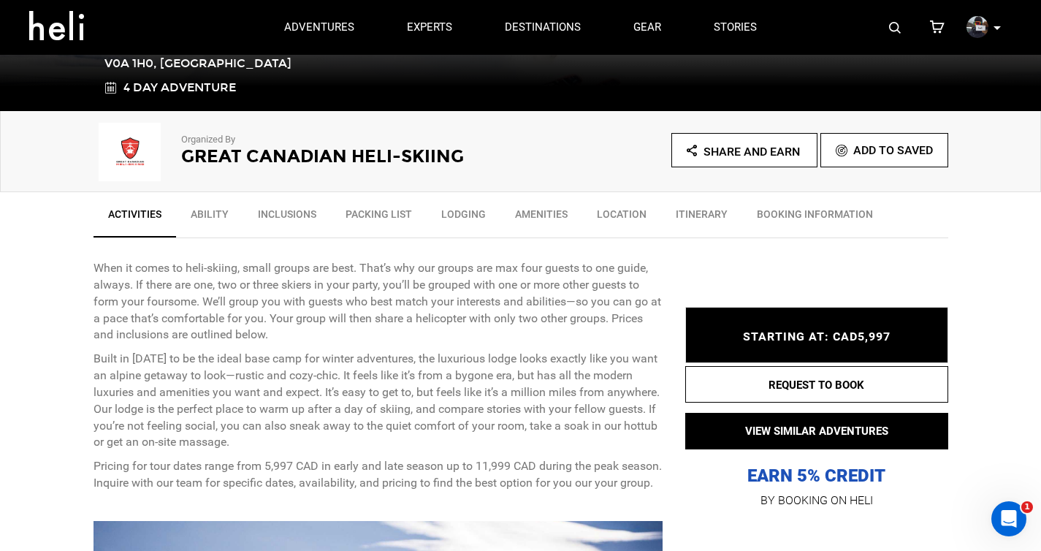
click at [443, 344] on div "When it comes to heli-skiing, small groups are best. That’s why our groups are …" at bounding box center [379, 376] width 570 height 232
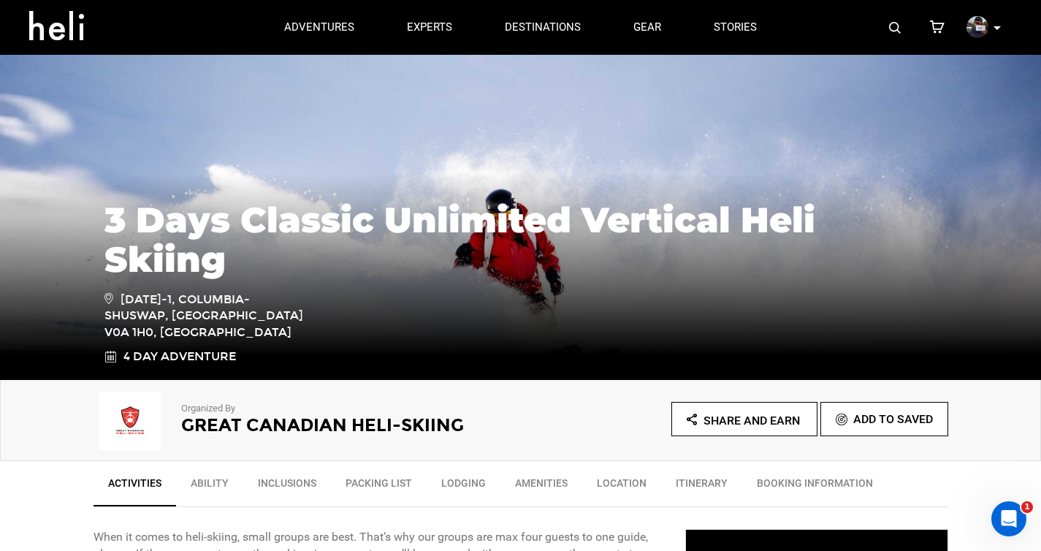
scroll to position [0, 0]
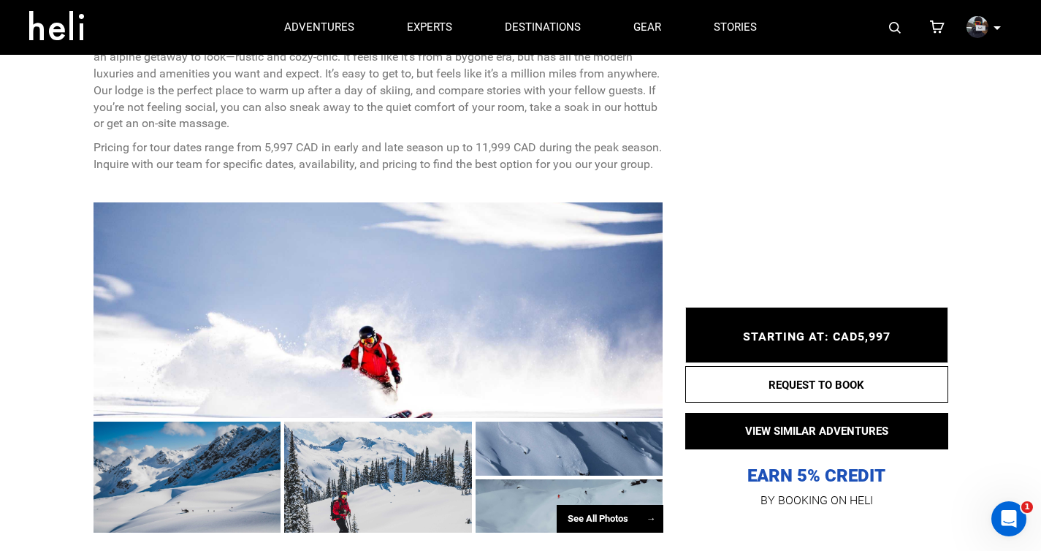
scroll to position [379, 0]
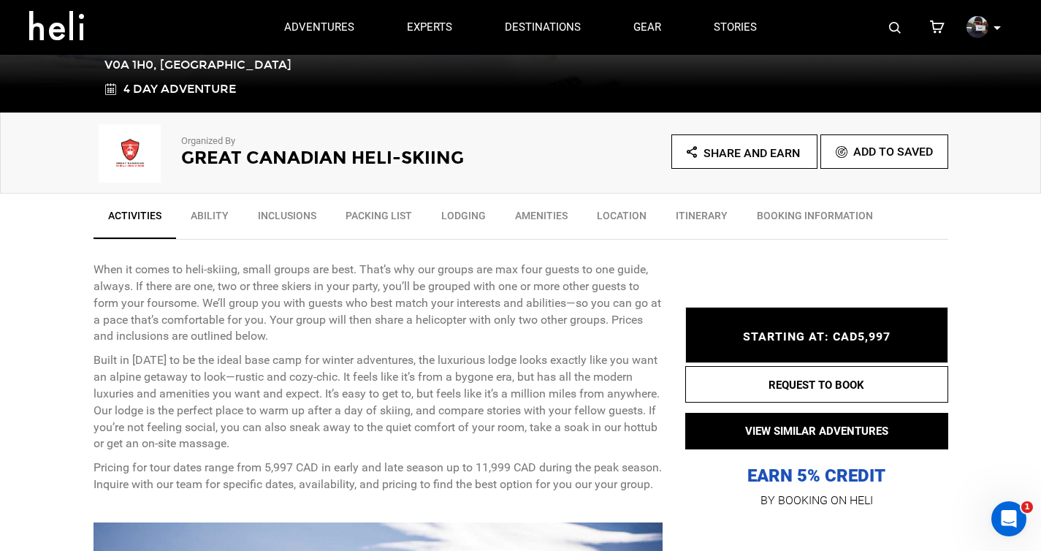
click at [267, 158] on h2 "Great Canadian Heli-Skiing" at bounding box center [331, 157] width 300 height 19
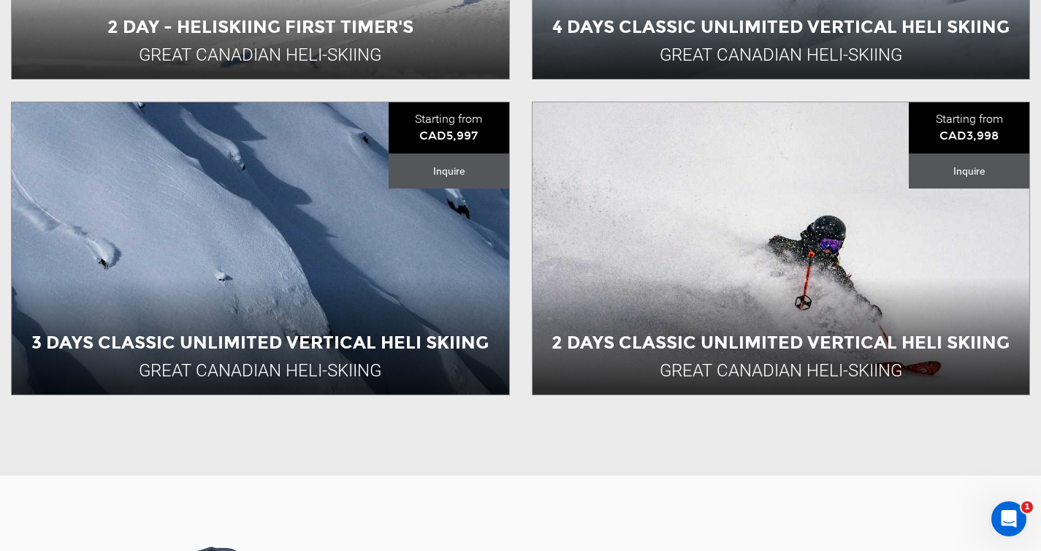
scroll to position [1118, 0]
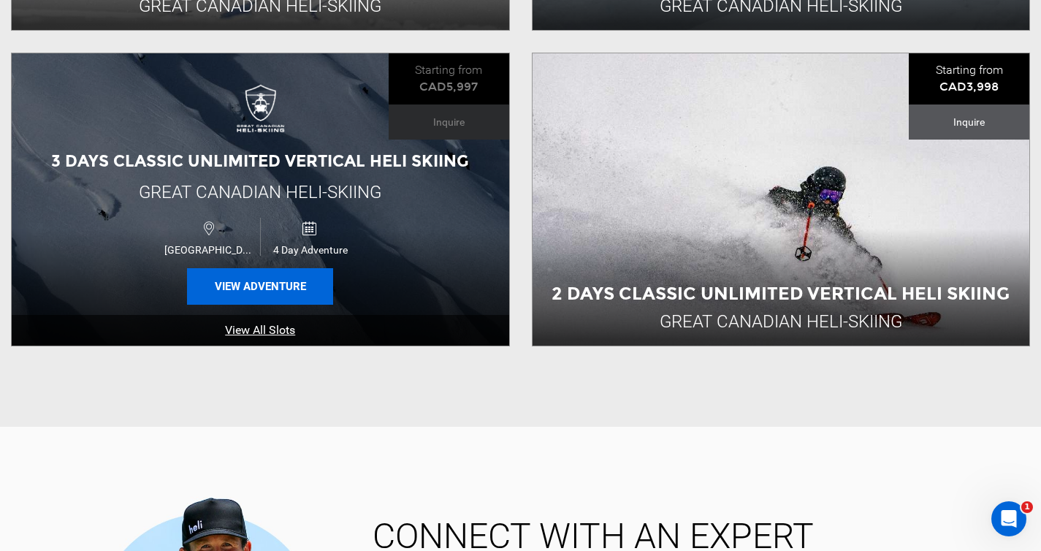
click at [275, 278] on button "View Adventure" at bounding box center [260, 286] width 146 height 37
